Goal: Task Accomplishment & Management: Complete application form

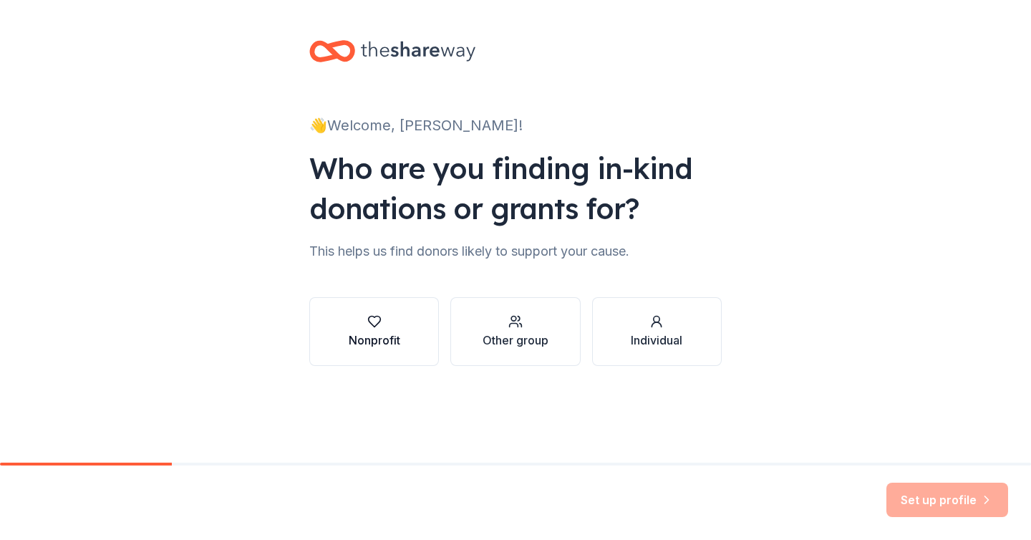
click at [387, 319] on div "button" at bounding box center [375, 321] width 52 height 14
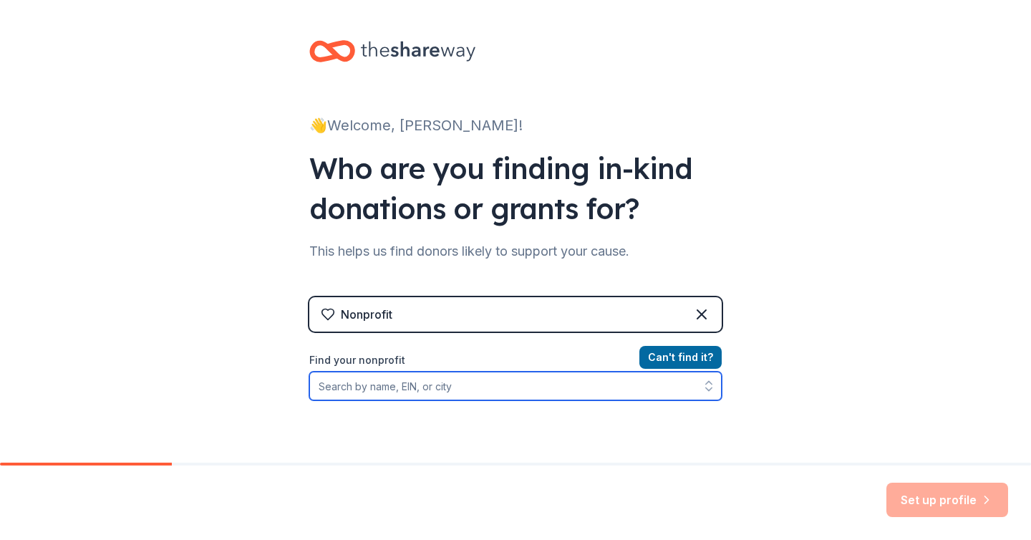
click at [523, 390] on input "Find your nonprofit" at bounding box center [515, 386] width 413 height 29
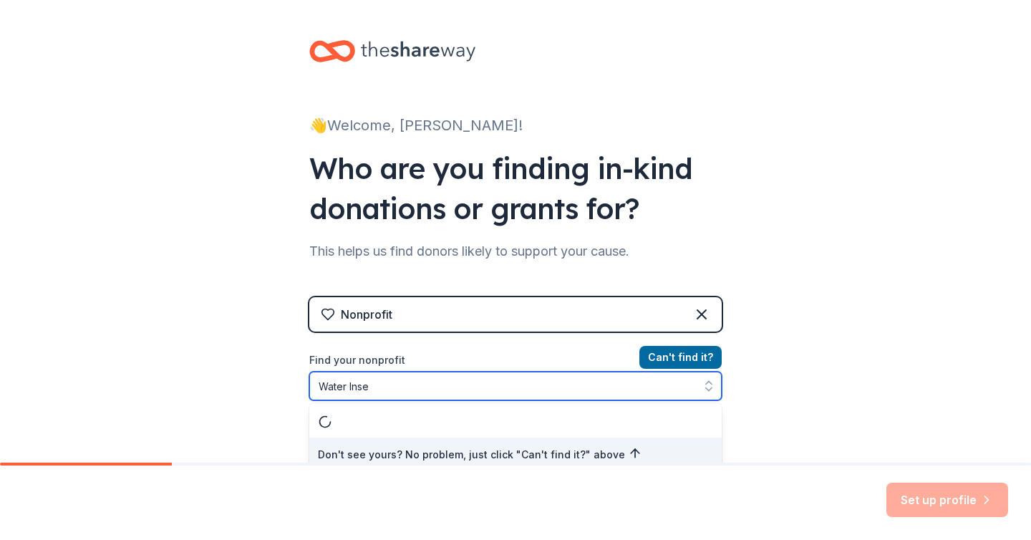
scroll to position [9, 0]
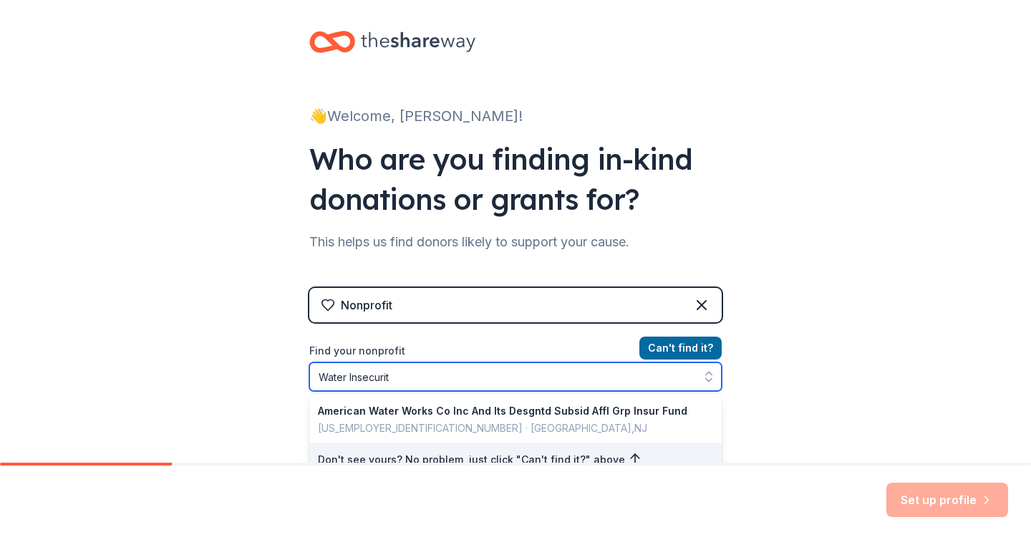
type input "Water Insecurity"
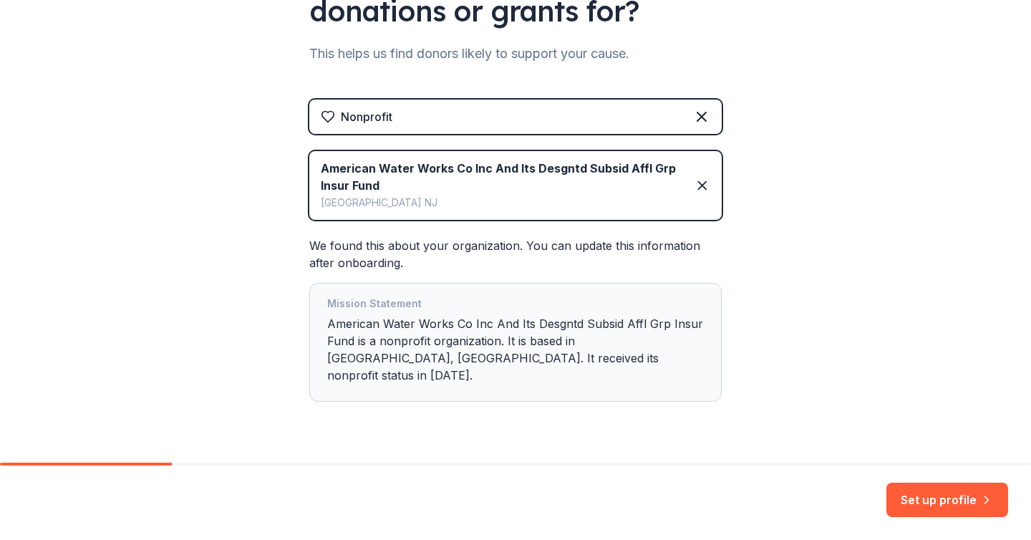
scroll to position [217, 0]
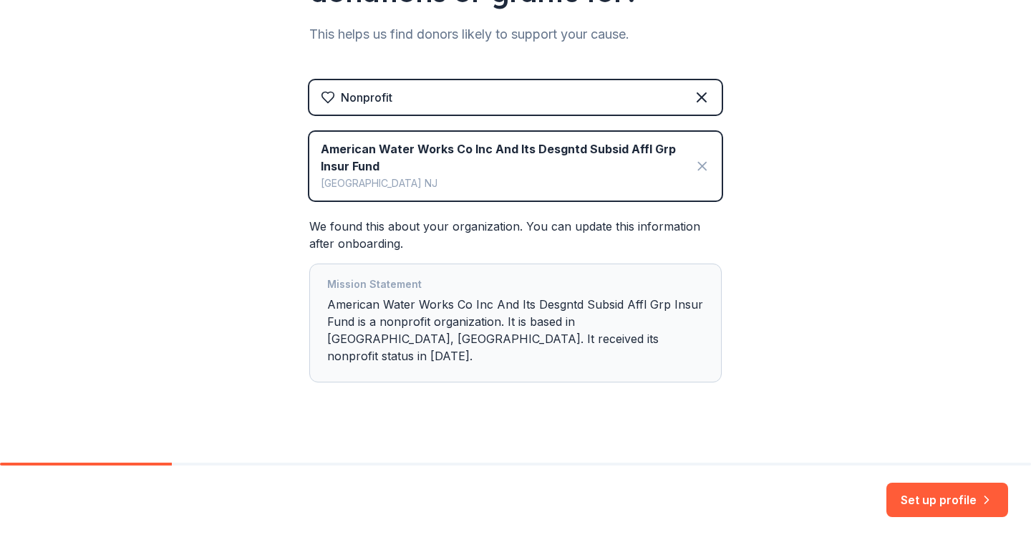
click at [704, 165] on icon at bounding box center [703, 166] width 16 height 17
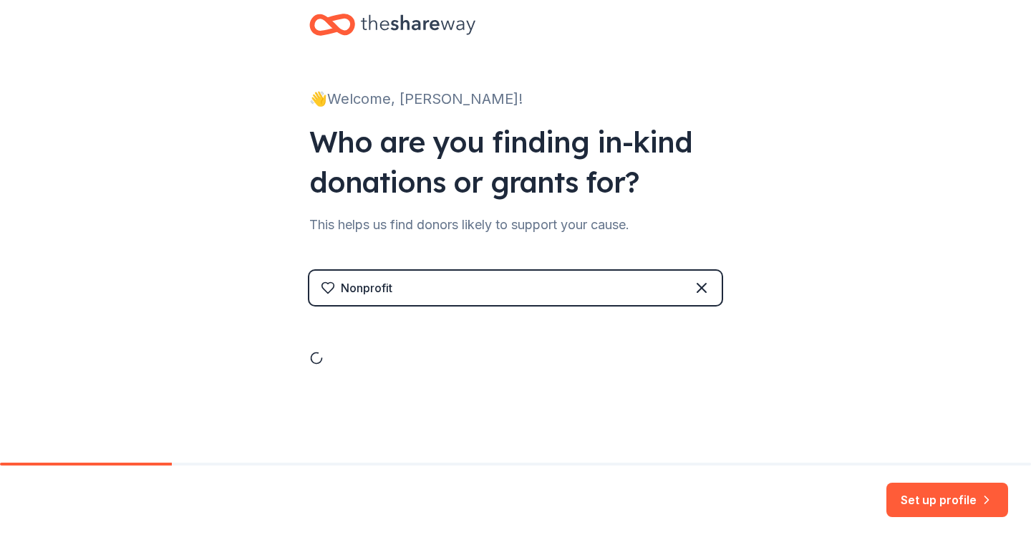
scroll to position [0, 0]
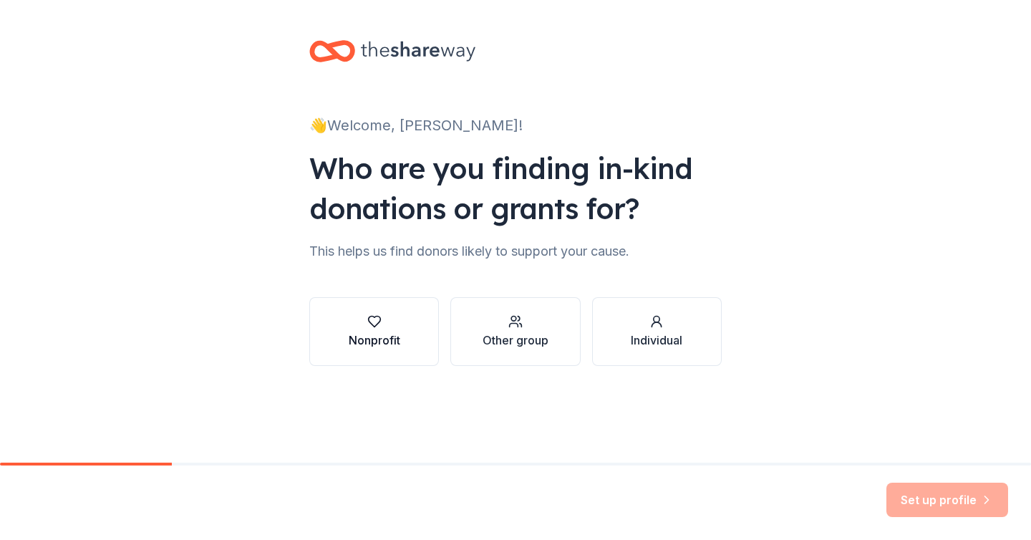
click at [382, 344] on div "Nonprofit" at bounding box center [375, 340] width 52 height 17
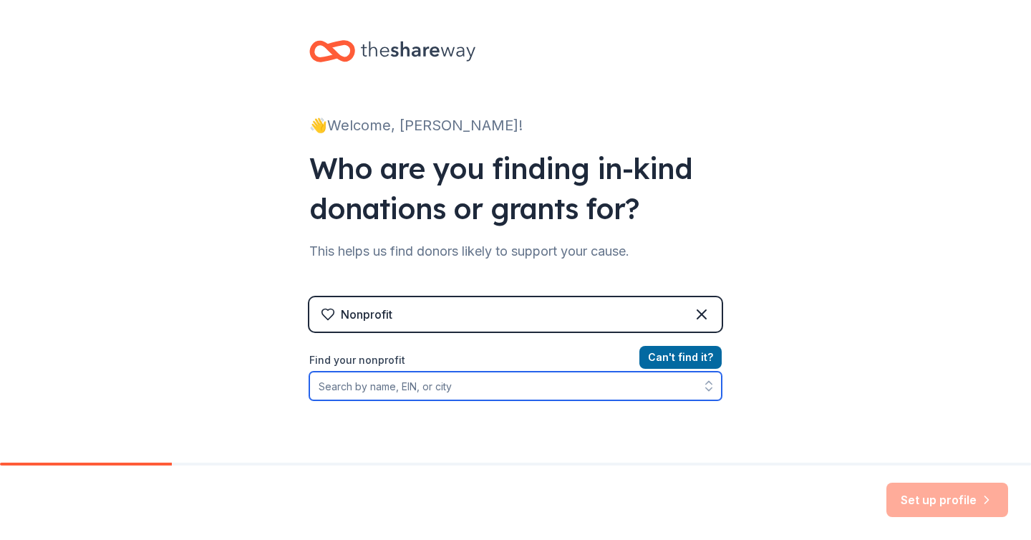
click at [405, 397] on input "Find your nonprofit" at bounding box center [515, 386] width 413 height 29
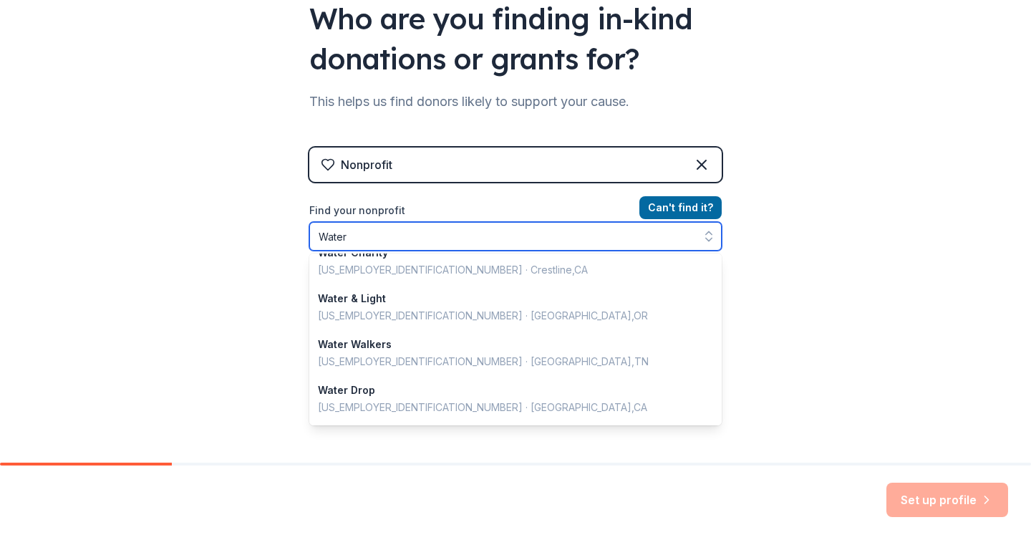
scroll to position [597, 0]
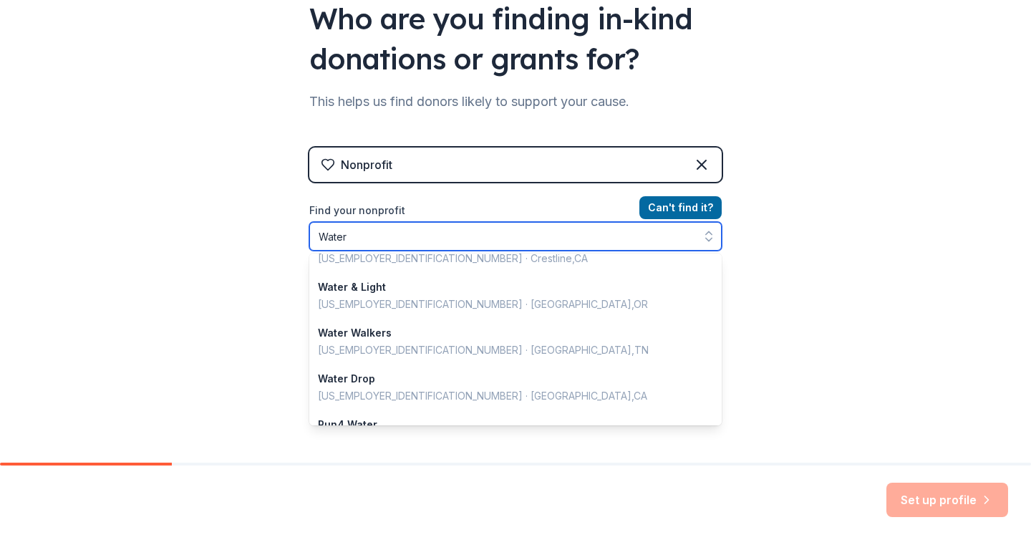
click at [369, 244] on input "Water" at bounding box center [515, 236] width 413 height 29
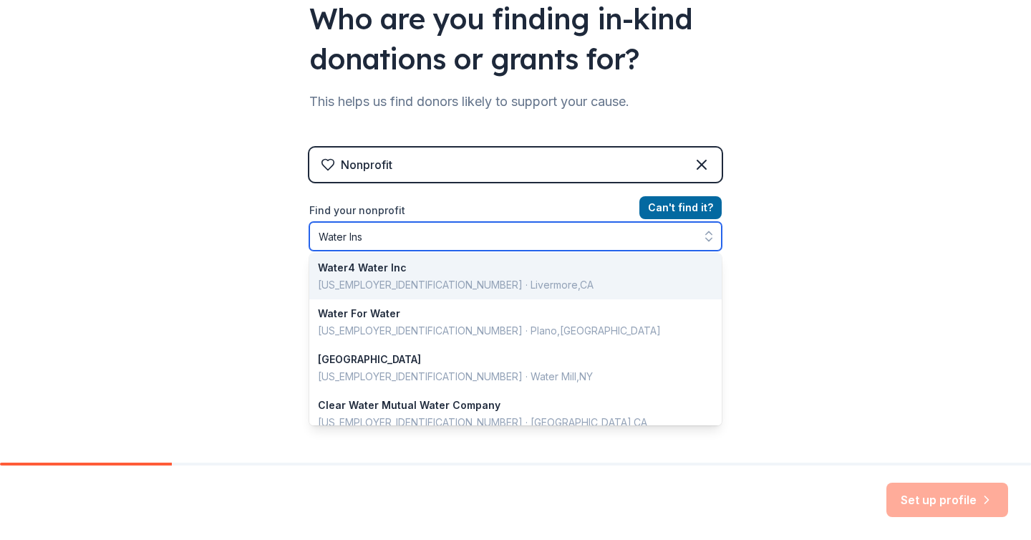
scroll to position [0, 0]
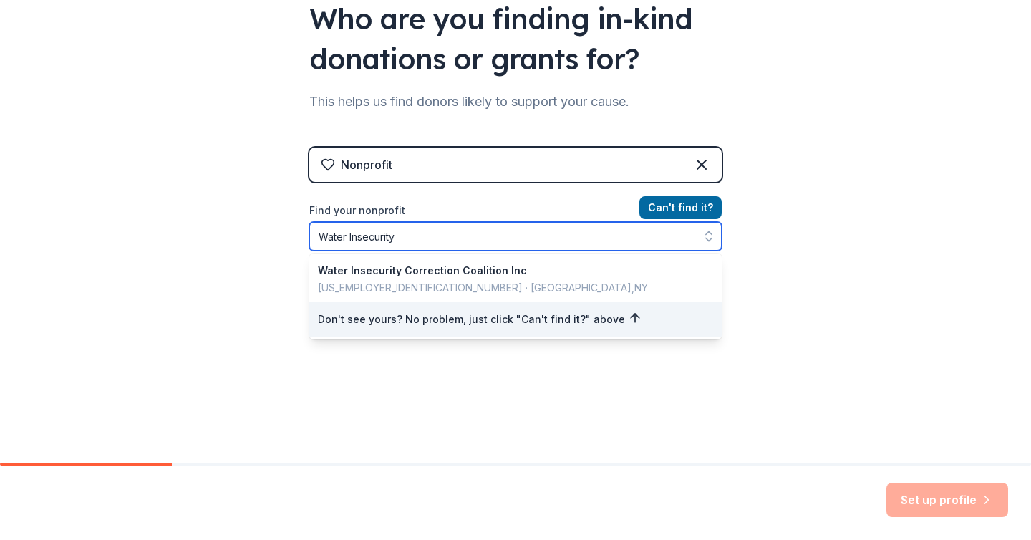
type input "Water Insecurity"
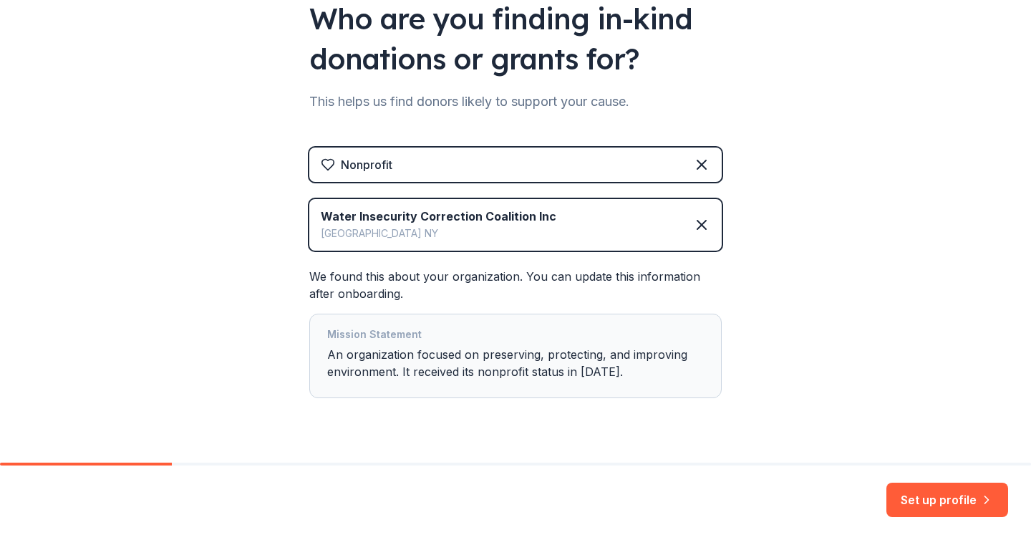
scroll to position [183, 0]
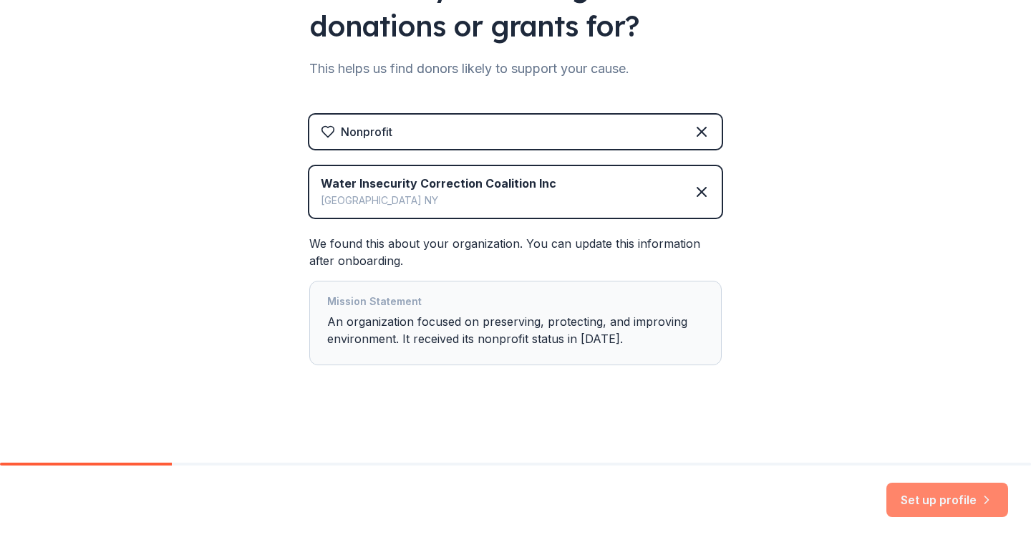
click at [938, 495] on button "Set up profile" at bounding box center [948, 500] width 122 height 34
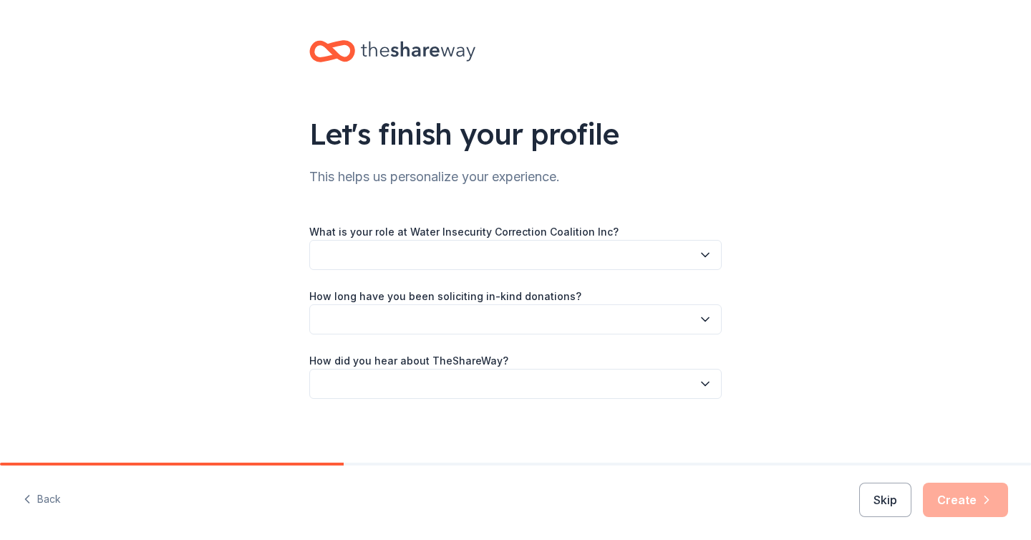
click at [460, 252] on button "button" at bounding box center [515, 255] width 413 height 30
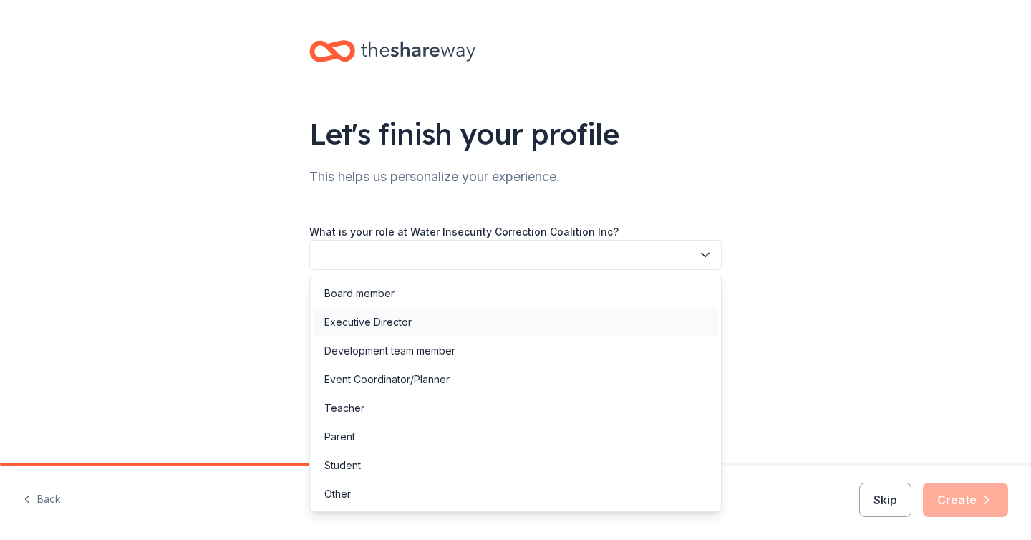
click at [393, 323] on div "Executive Director" at bounding box center [367, 322] width 87 height 17
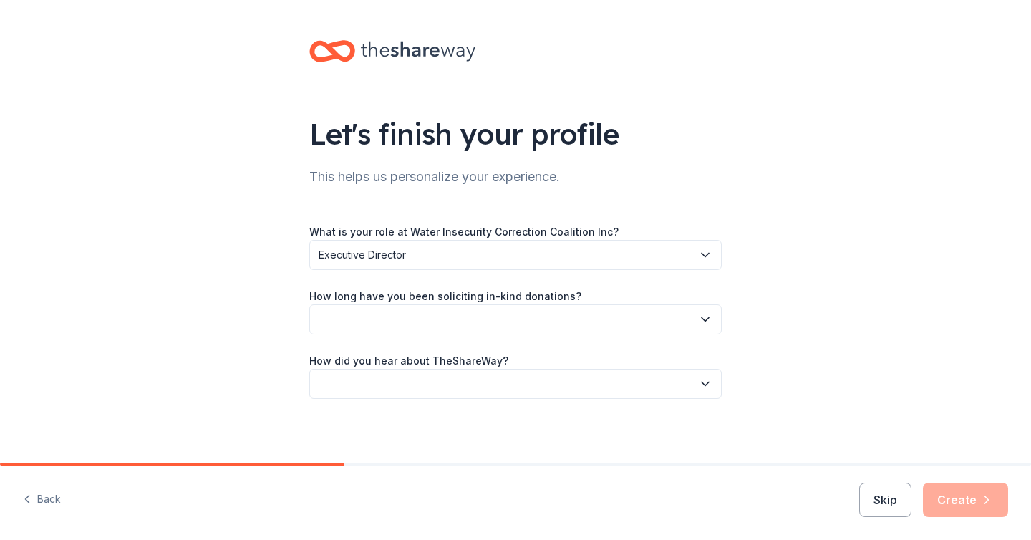
click at [395, 250] on span "Executive Director" at bounding box center [506, 254] width 374 height 17
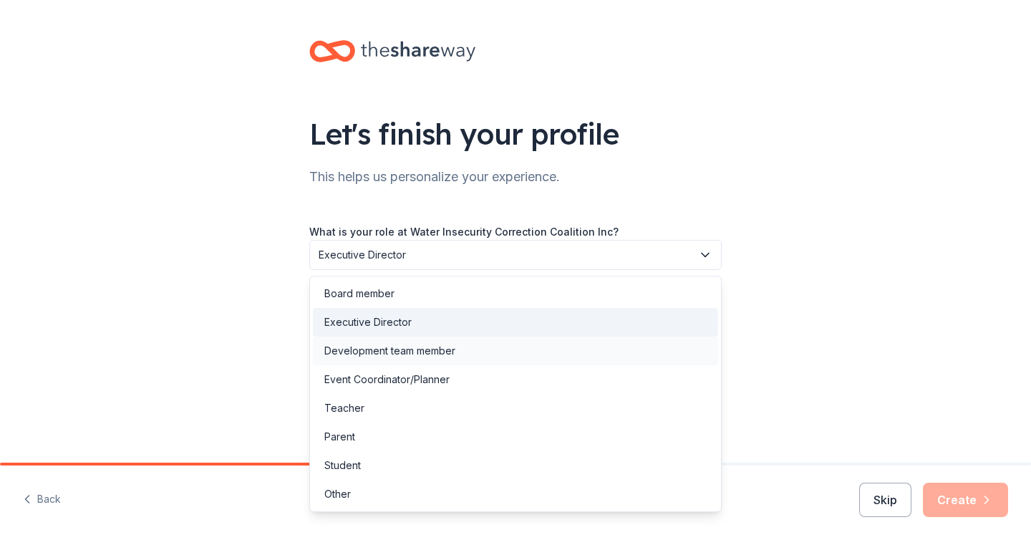
click at [402, 354] on div "Development team member" at bounding box center [389, 350] width 131 height 17
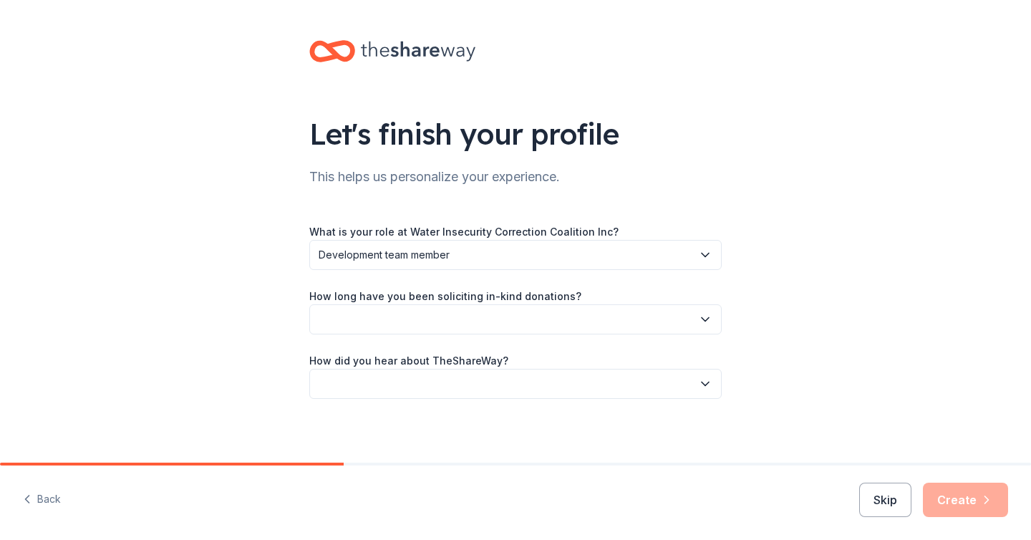
click at [403, 322] on button "button" at bounding box center [515, 319] width 413 height 30
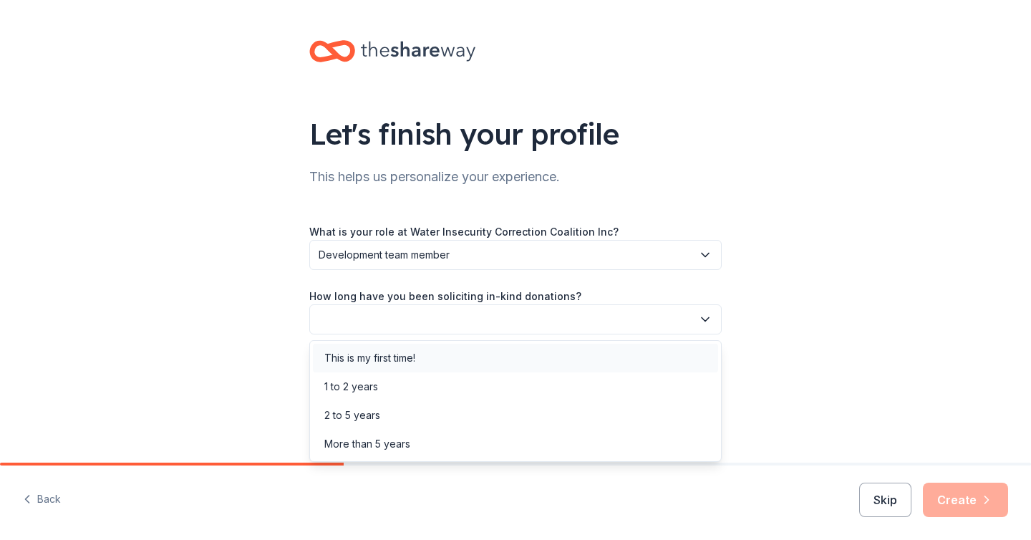
click at [393, 364] on div "This is my first time!" at bounding box center [369, 358] width 91 height 17
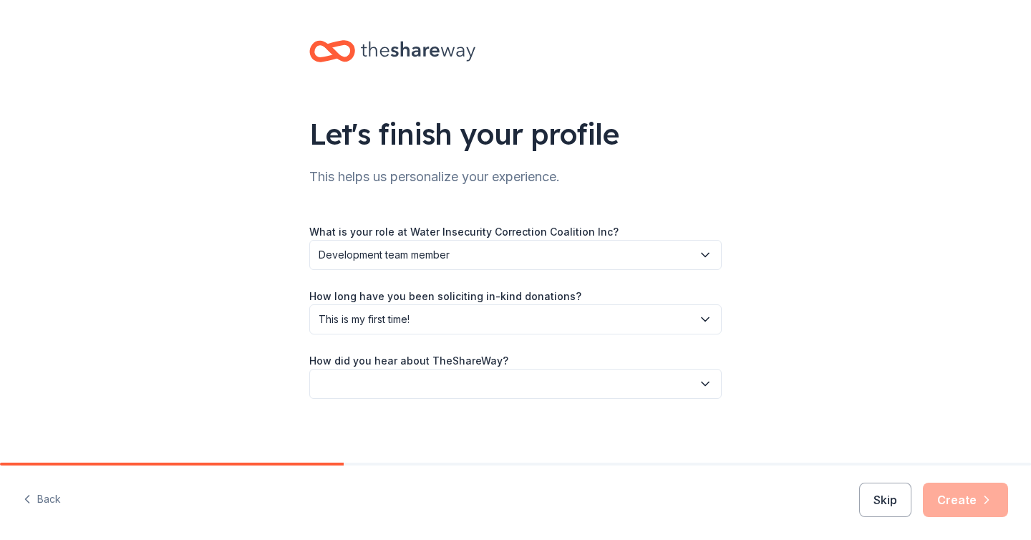
click at [400, 388] on button "button" at bounding box center [515, 384] width 413 height 30
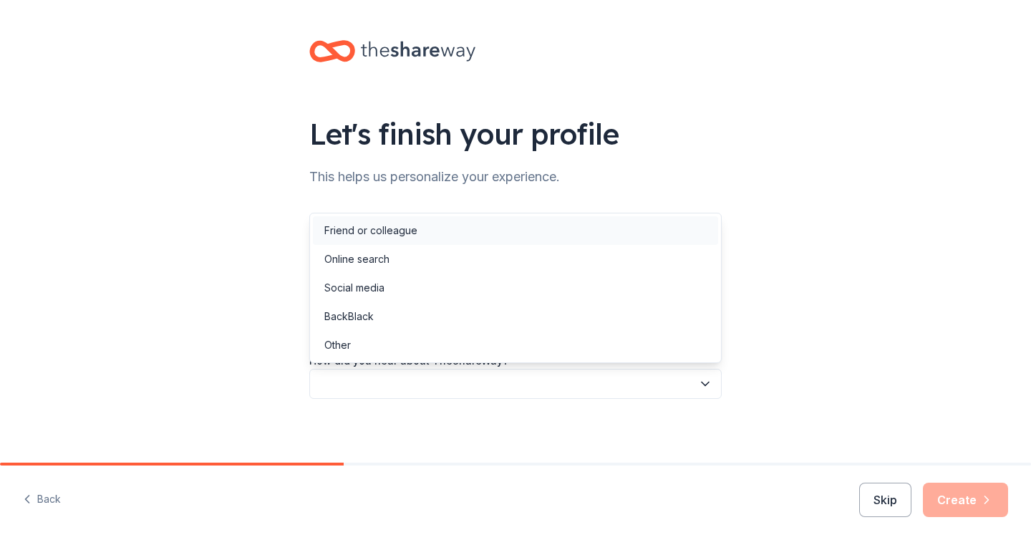
click at [382, 233] on div "Friend or colleague" at bounding box center [370, 230] width 93 height 17
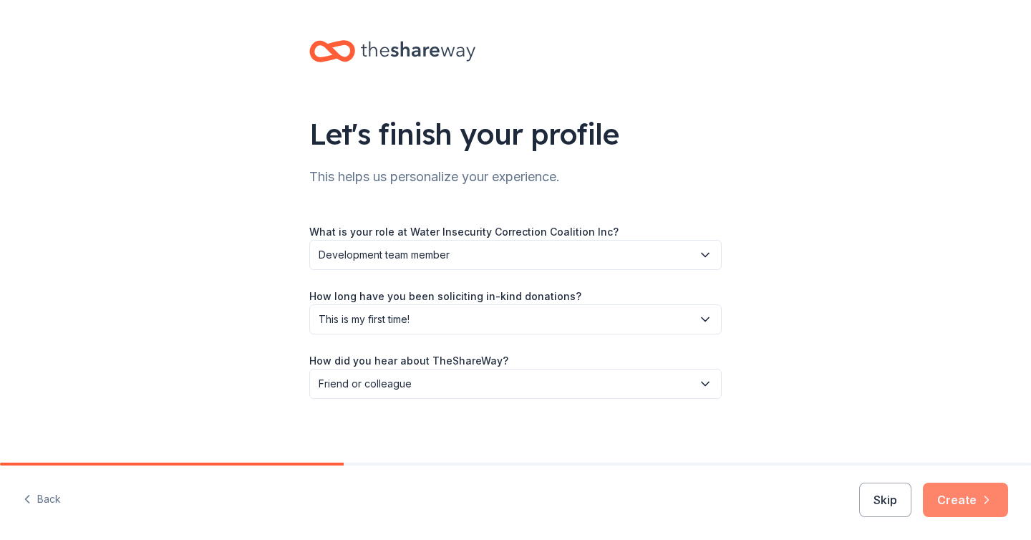
click at [1007, 511] on button "Create" at bounding box center [965, 500] width 85 height 34
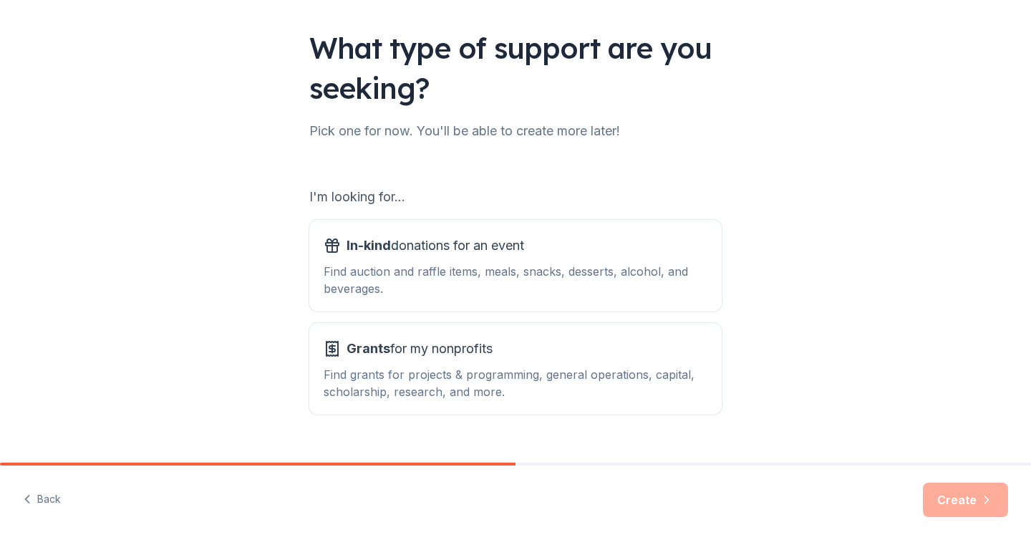
scroll to position [115, 0]
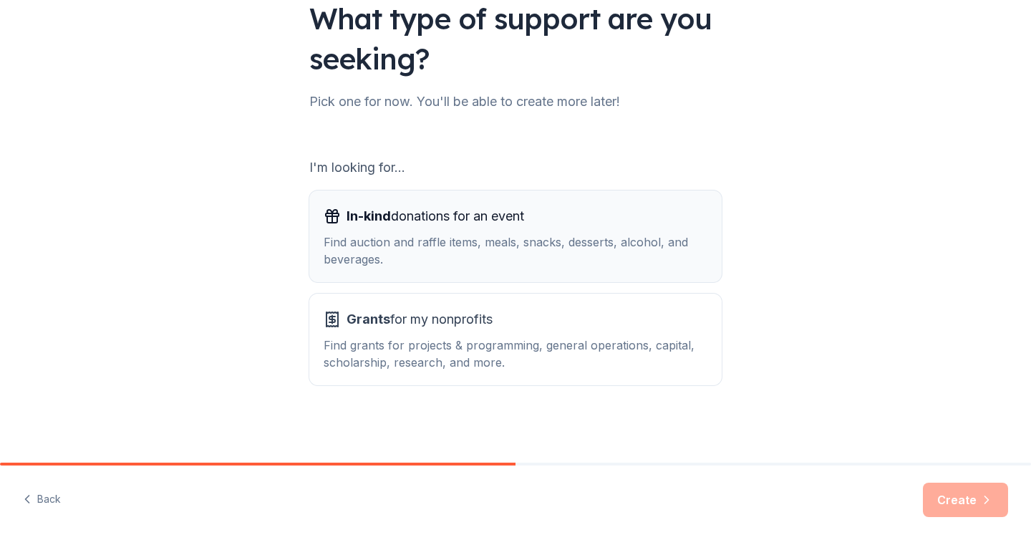
click at [470, 230] on div "In-kind donations for an event Find auction and raffle items, meals, snacks, de…" at bounding box center [516, 236] width 384 height 63
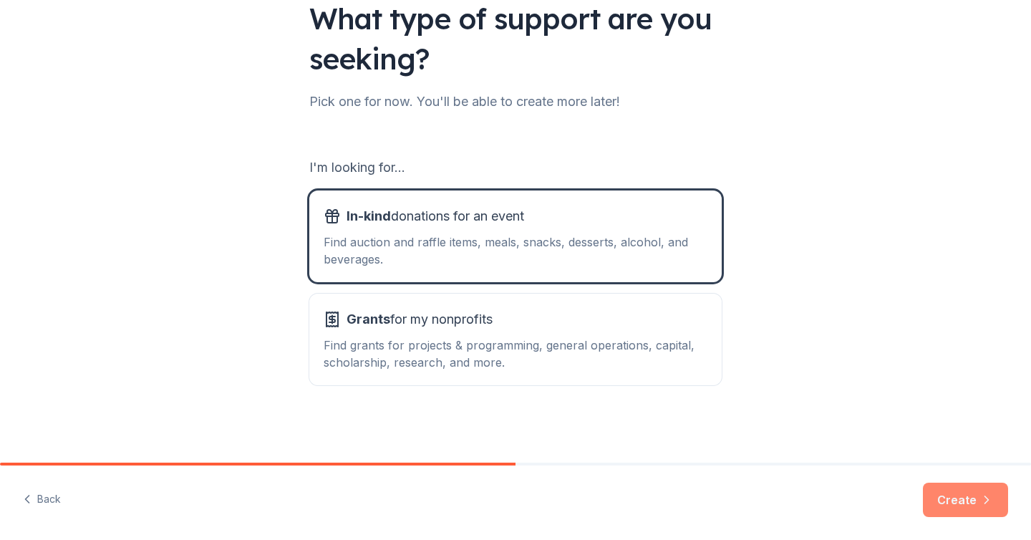
click at [973, 504] on button "Create" at bounding box center [965, 500] width 85 height 34
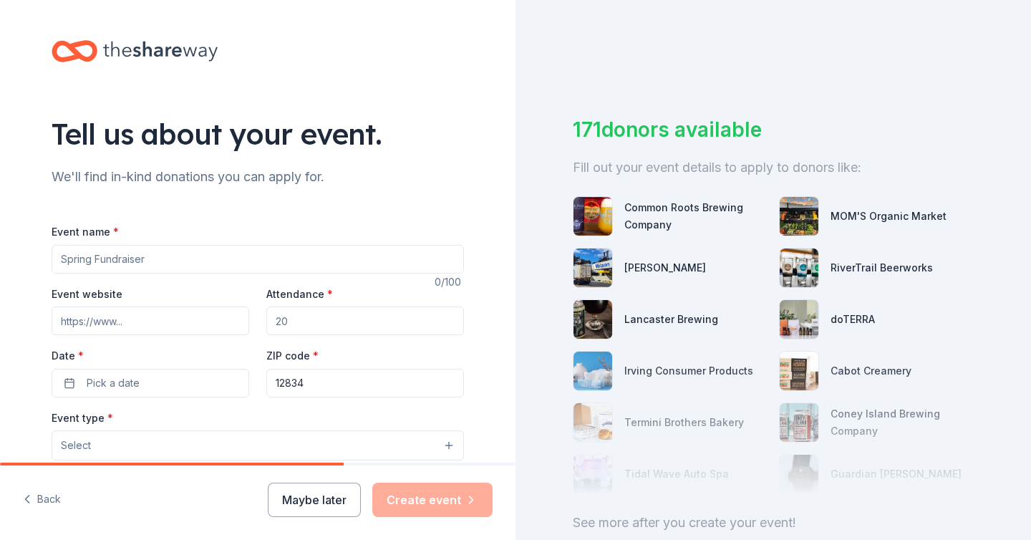
click at [189, 257] on input "Event name *" at bounding box center [258, 259] width 413 height 29
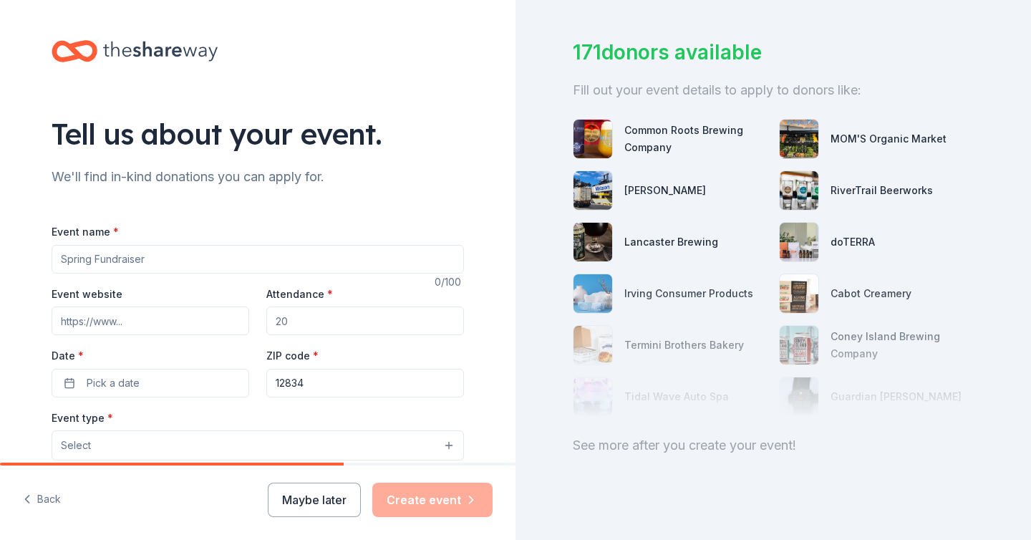
scroll to position [86, 0]
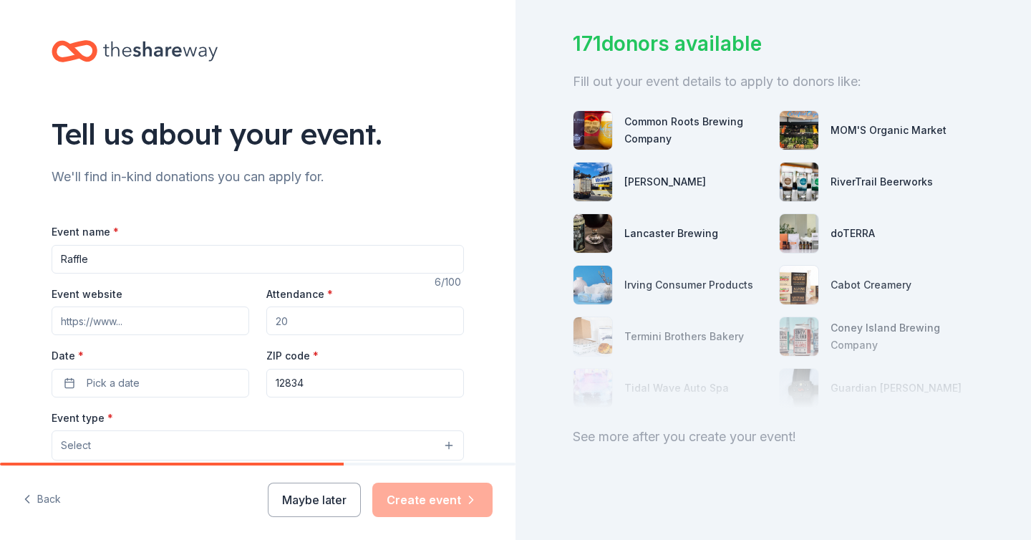
type input "Raffle"
click at [162, 158] on div "Tell us about your event. We'll find in-kind donations you can apply for. Event…" at bounding box center [258, 476] width 458 height 953
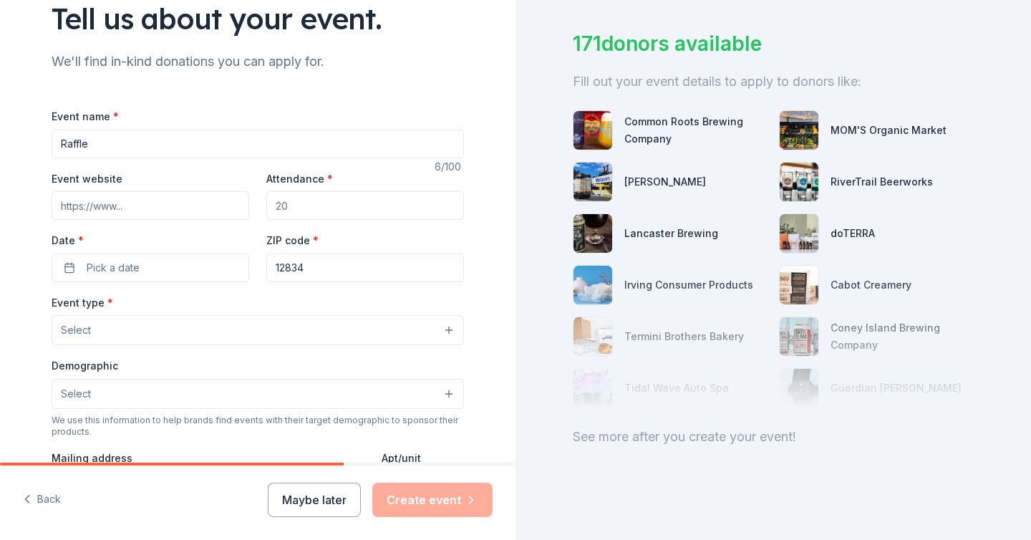
scroll to position [102, 0]
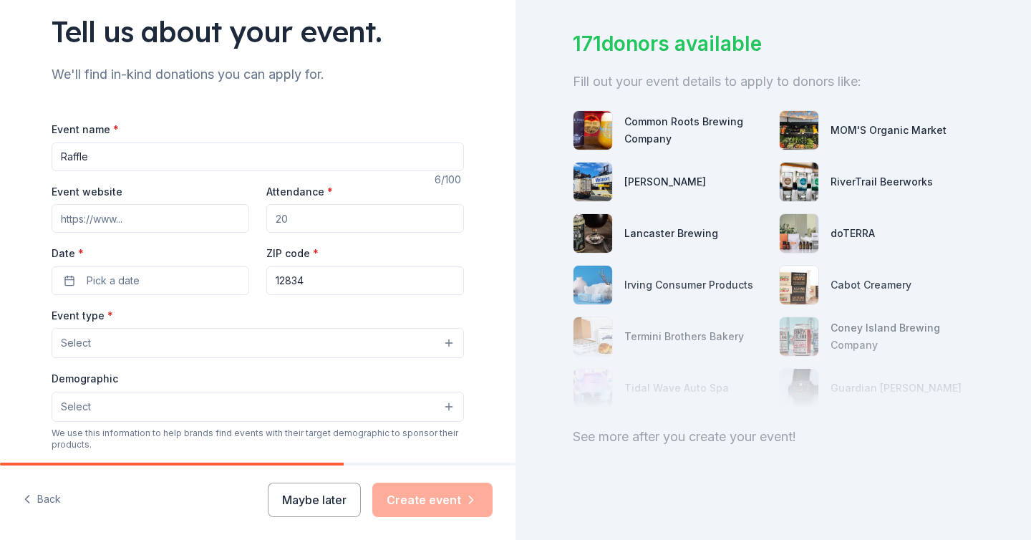
click at [148, 220] on input "Event website" at bounding box center [151, 218] width 198 height 29
click at [347, 211] on input "Attendance *" at bounding box center [365, 218] width 198 height 29
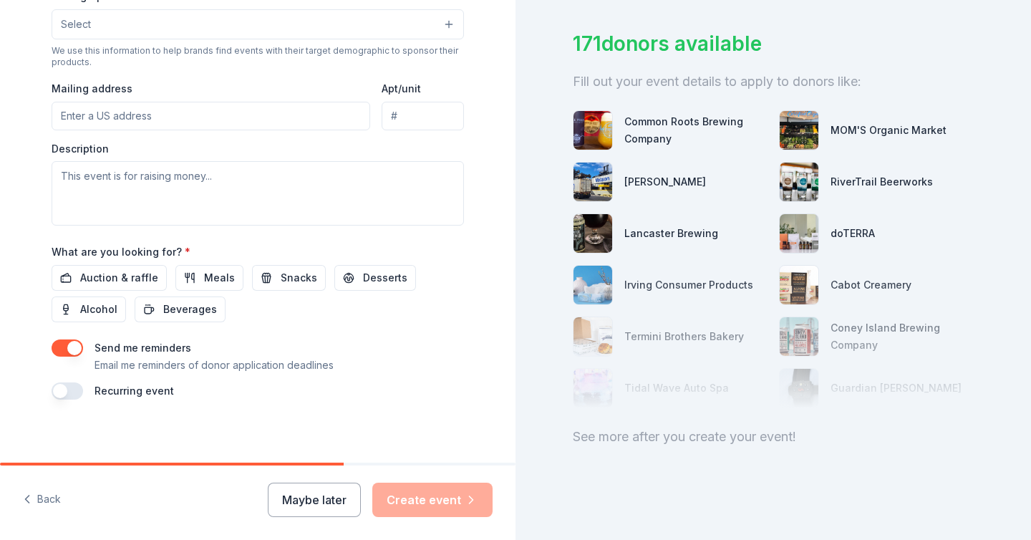
scroll to position [491, 0]
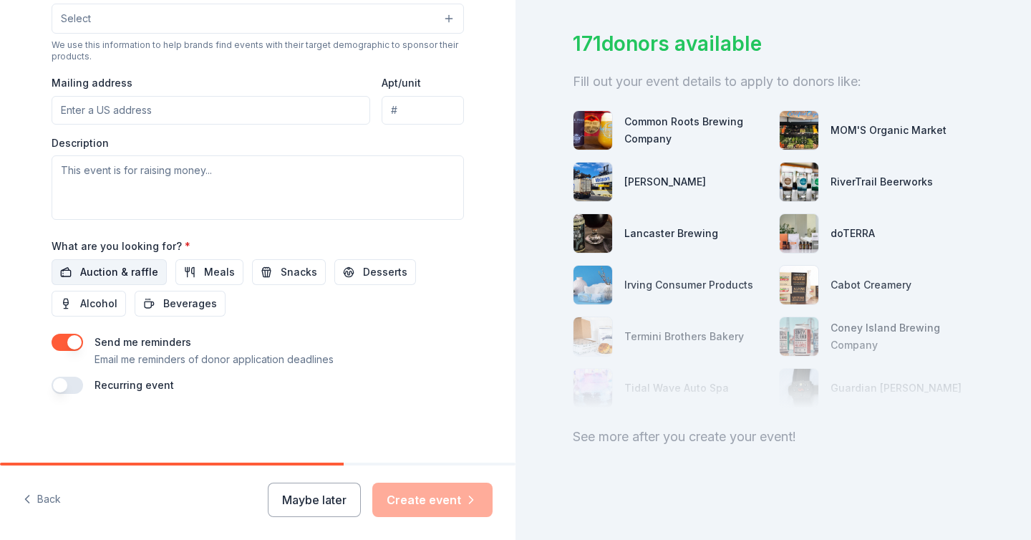
click at [130, 271] on span "Auction & raffle" at bounding box center [119, 272] width 78 height 17
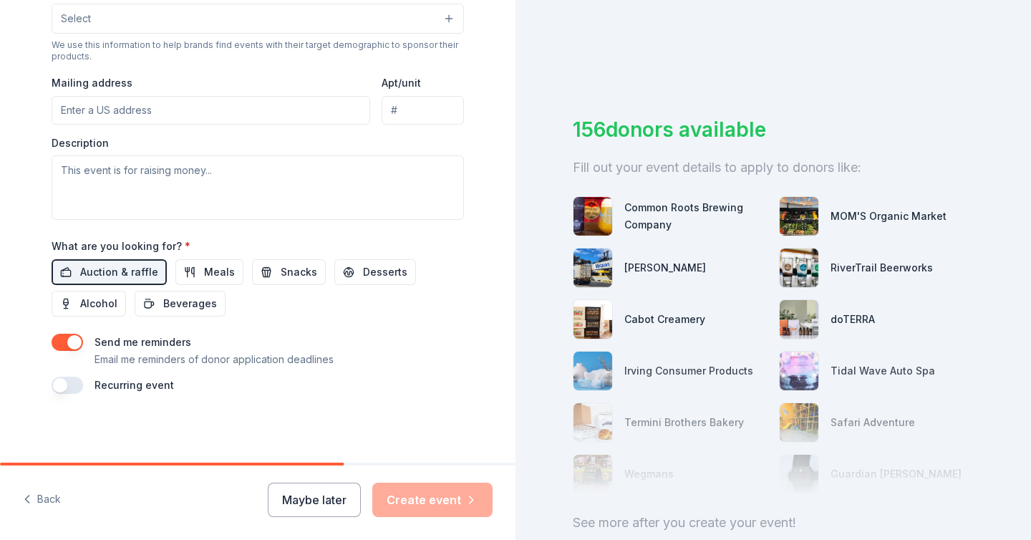
scroll to position [86, 0]
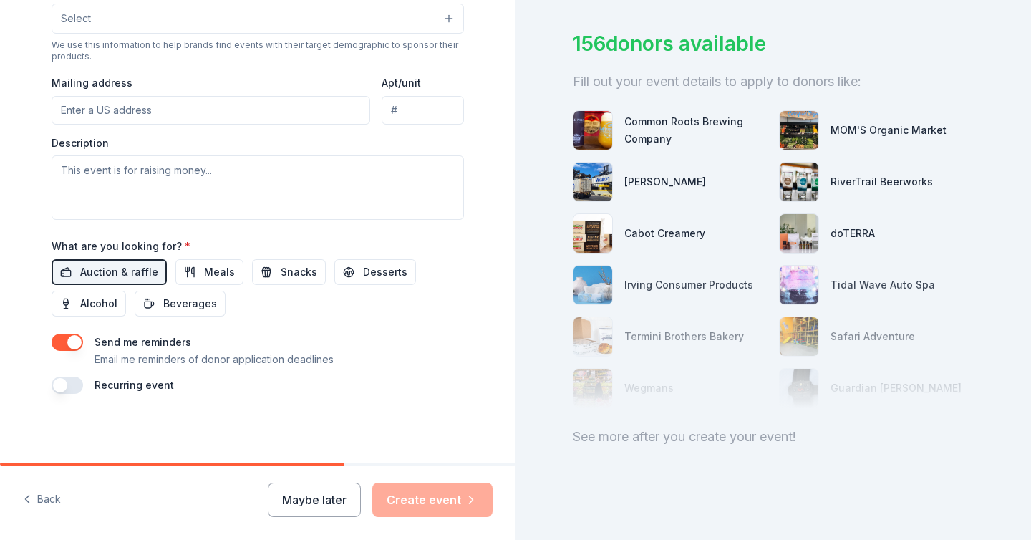
click at [69, 338] on button "button" at bounding box center [68, 342] width 32 height 17
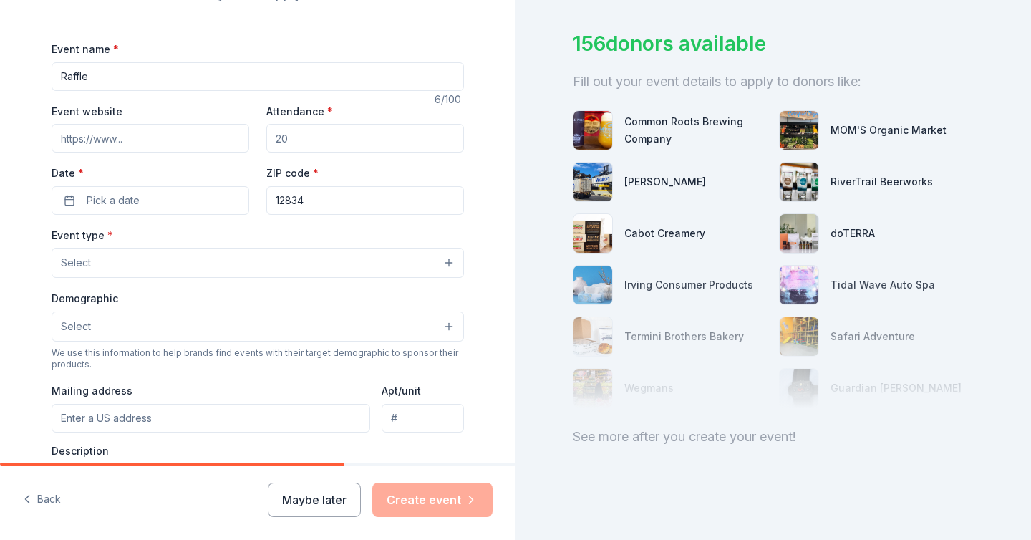
scroll to position [151, 0]
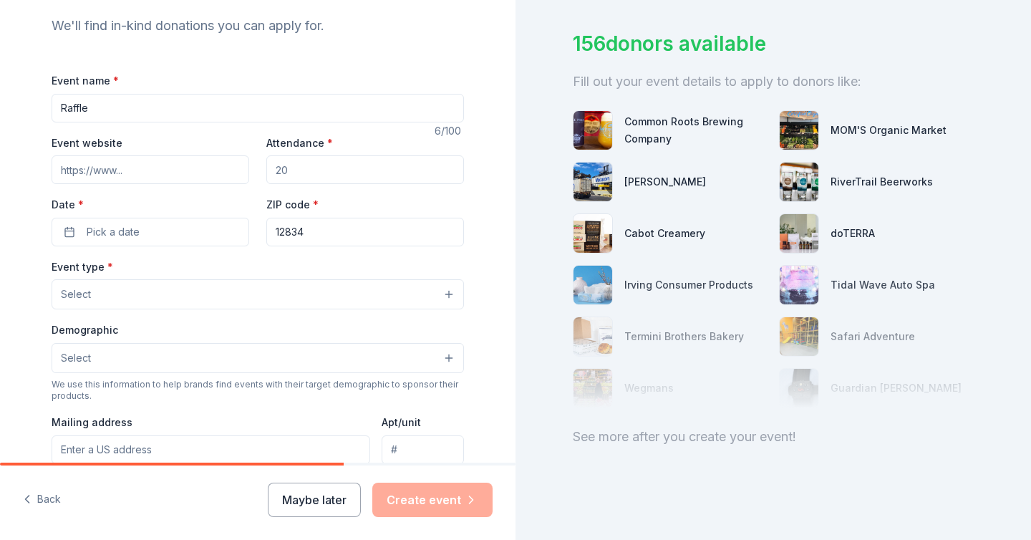
click at [117, 347] on button "Select" at bounding box center [258, 358] width 413 height 30
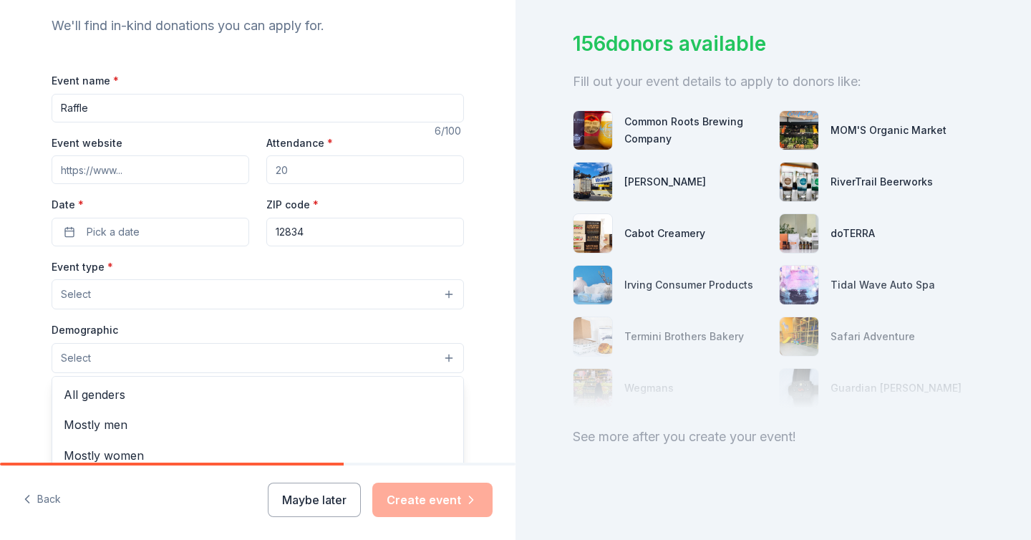
click at [116, 297] on div "Event type * Select Demographic Select All genders Mostly men Mostly women All …" at bounding box center [258, 409] width 413 height 302
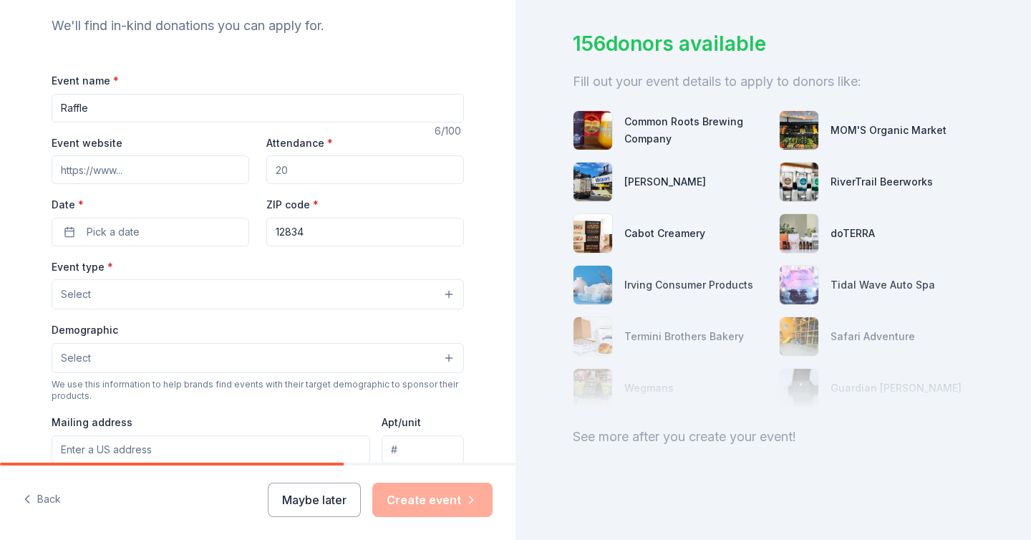
click at [121, 296] on button "Select" at bounding box center [258, 294] width 413 height 30
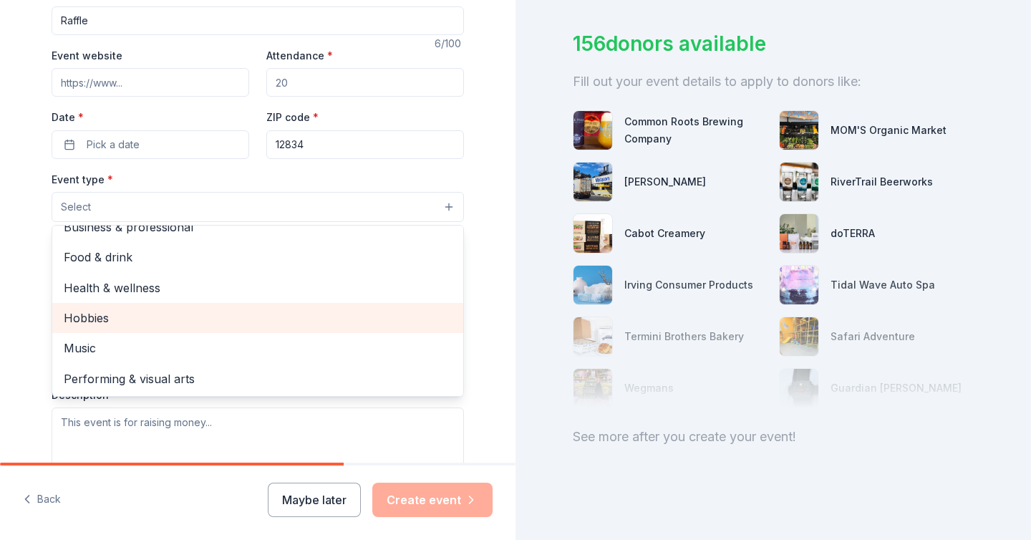
scroll to position [0, 0]
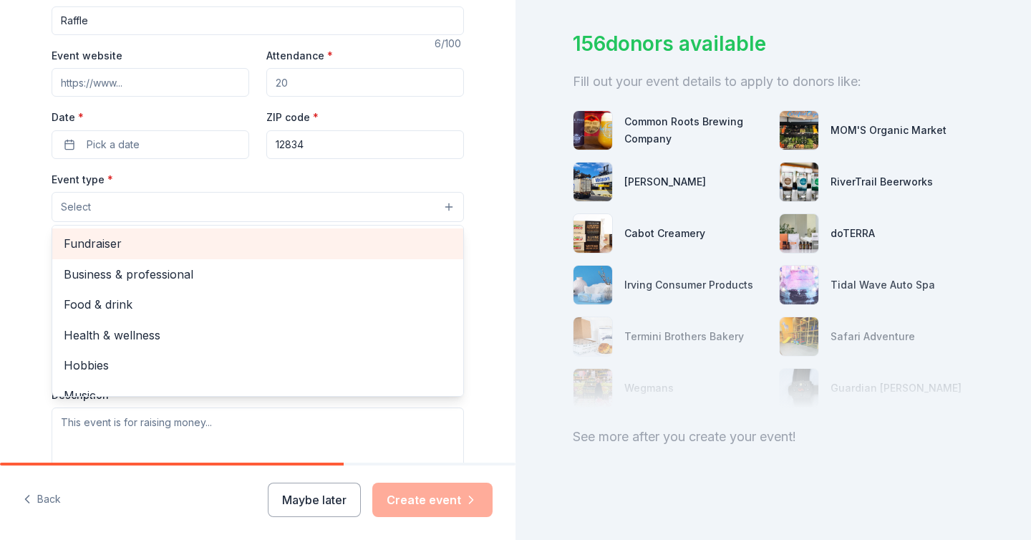
click at [114, 247] on span "Fundraiser" at bounding box center [258, 243] width 388 height 19
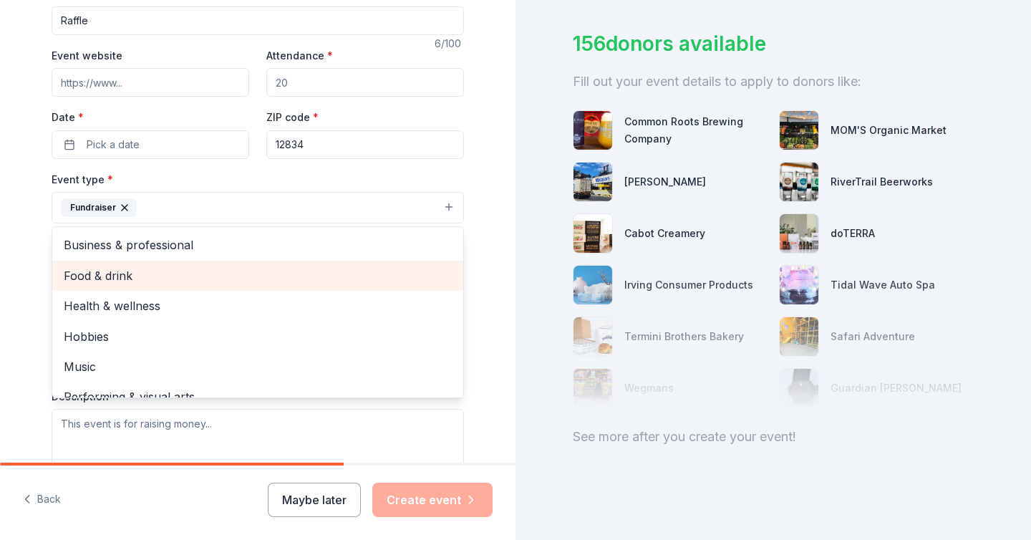
click at [122, 276] on span "Food & drink" at bounding box center [258, 275] width 388 height 19
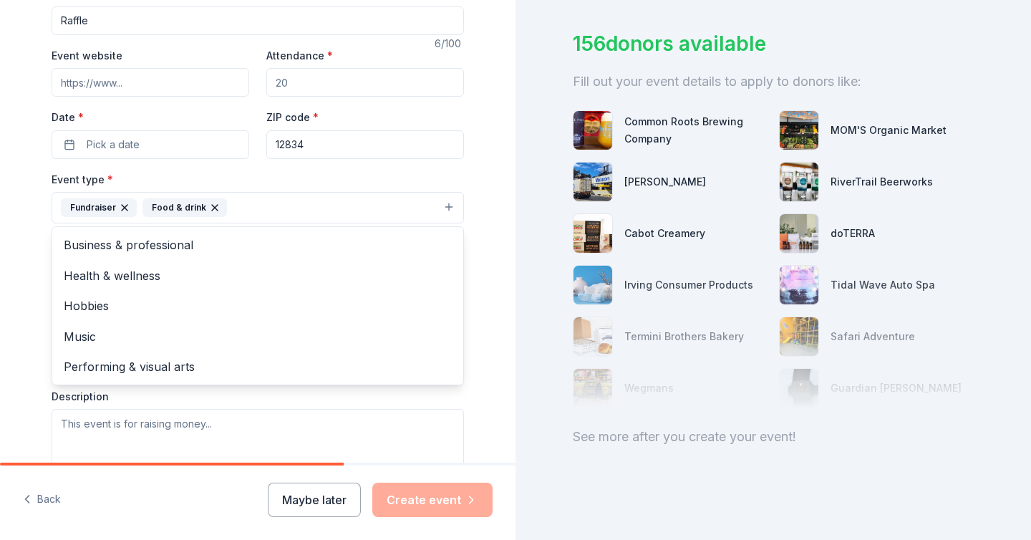
click at [218, 206] on div "Food & drink" at bounding box center [185, 207] width 85 height 19
click at [212, 207] on icon "button" at bounding box center [214, 207] width 11 height 11
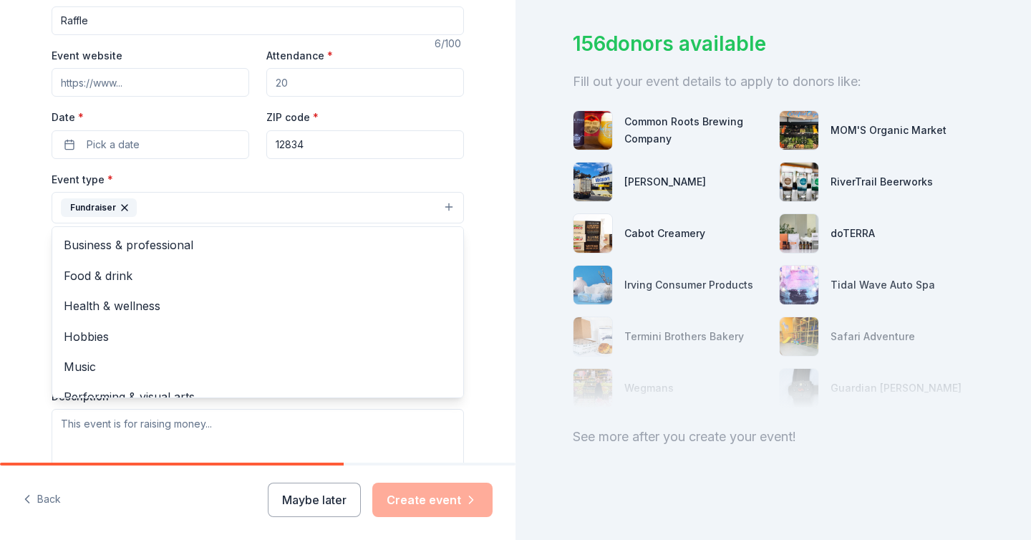
click at [264, 176] on div "Event type * Fundraiser Business & professional Food & drink Health & wellness …" at bounding box center [258, 197] width 413 height 54
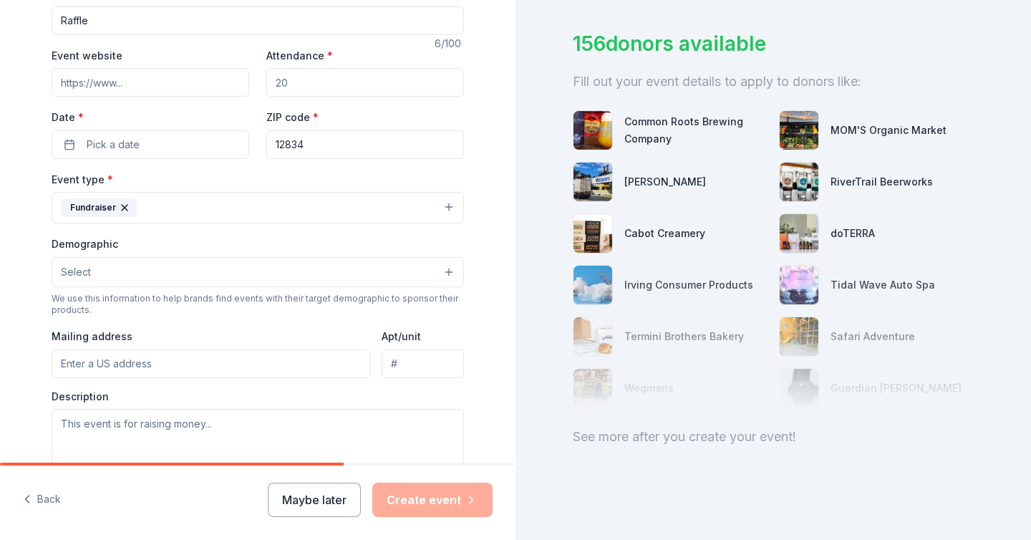
scroll to position [222, 0]
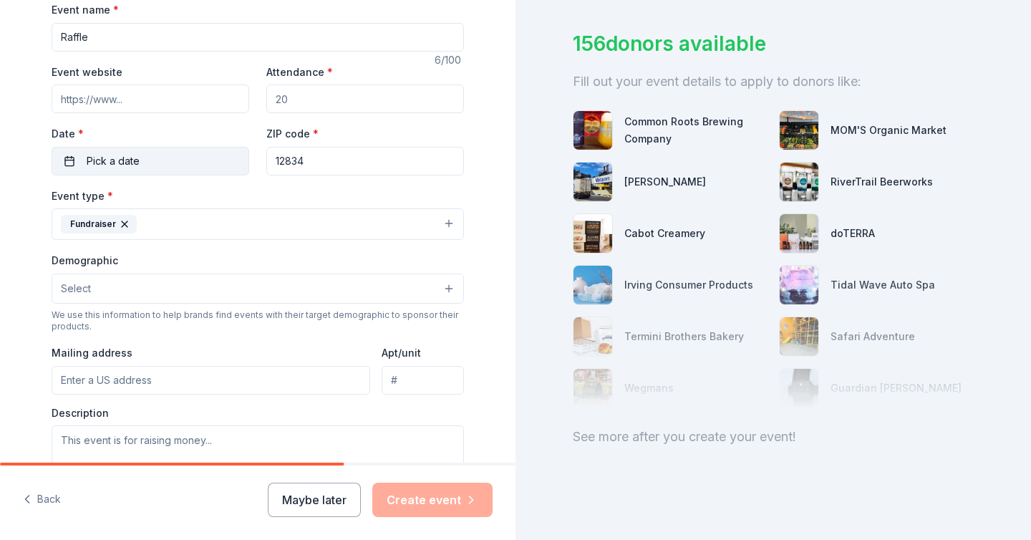
click at [177, 167] on button "Pick a date" at bounding box center [151, 161] width 198 height 29
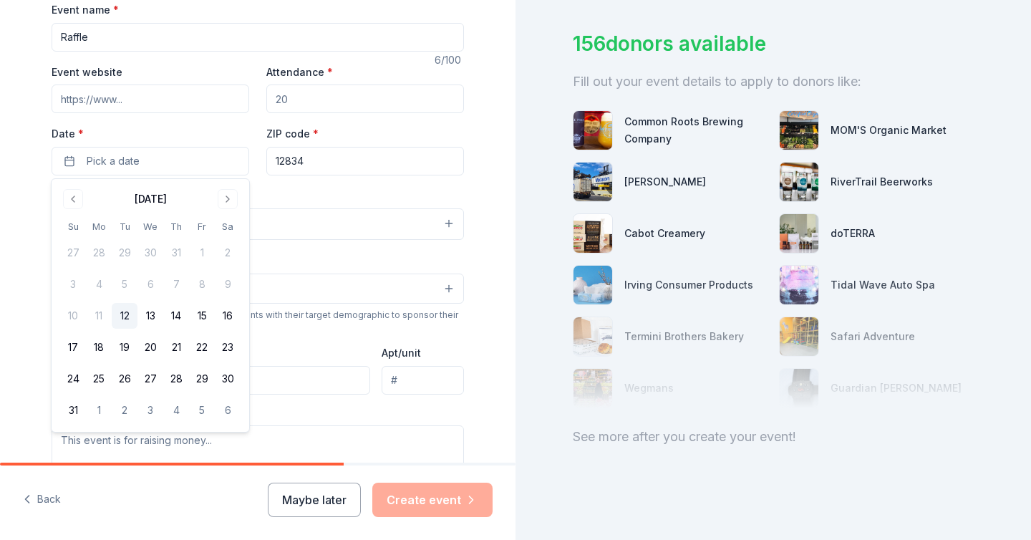
click at [213, 194] on div "[DATE]" at bounding box center [150, 198] width 181 height 20
click at [234, 199] on button "Go to next month" at bounding box center [228, 199] width 20 height 20
click at [180, 320] on button "18" at bounding box center [176, 316] width 26 height 26
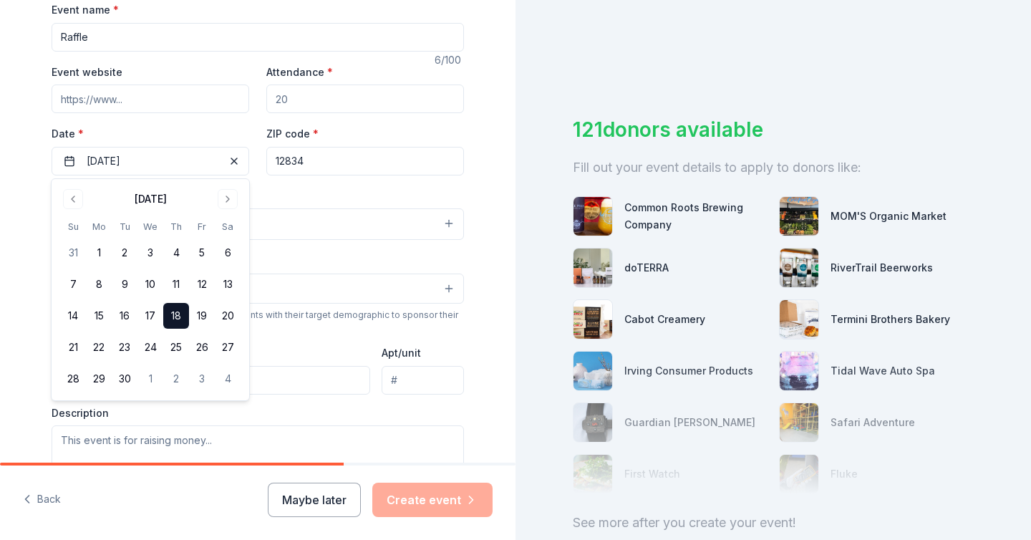
click at [244, 134] on label "Date *" at bounding box center [151, 134] width 198 height 14
click at [244, 147] on button "[DATE]" at bounding box center [151, 161] width 198 height 29
click at [266, 107] on input "Attendance *" at bounding box center [365, 99] width 198 height 29
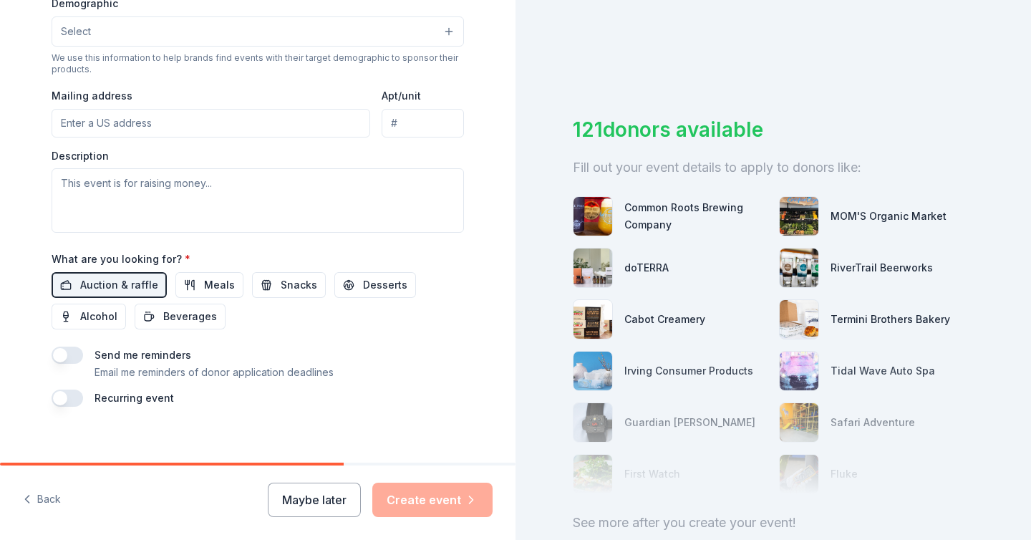
scroll to position [492, 0]
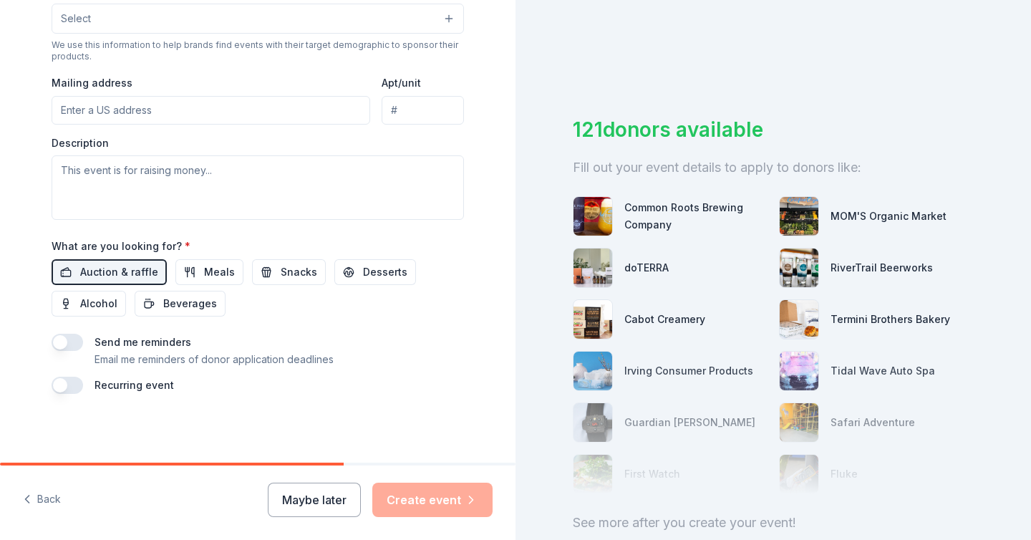
click at [425, 501] on div "Maybe later Create event" at bounding box center [380, 500] width 225 height 34
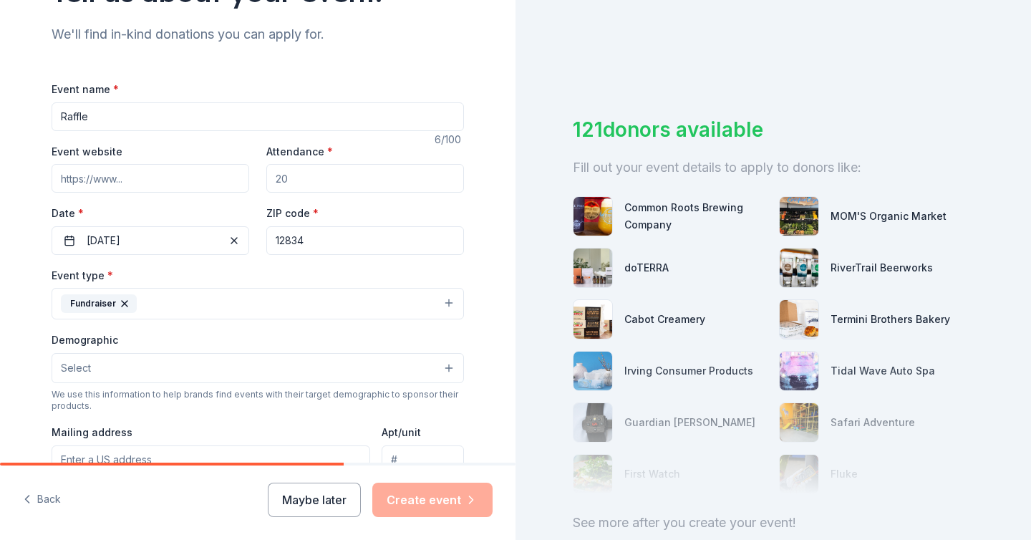
scroll to position [135, 0]
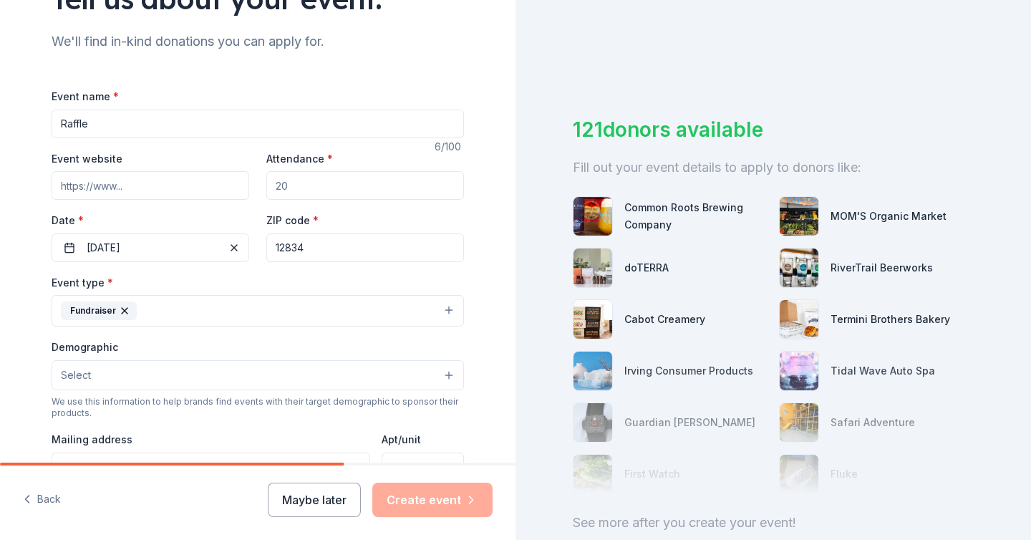
click at [299, 183] on input "Attendance *" at bounding box center [365, 185] width 198 height 29
type input "1"
type input "50"
click at [450, 496] on button "Create event" at bounding box center [432, 500] width 120 height 34
